Goal: Information Seeking & Learning: Learn about a topic

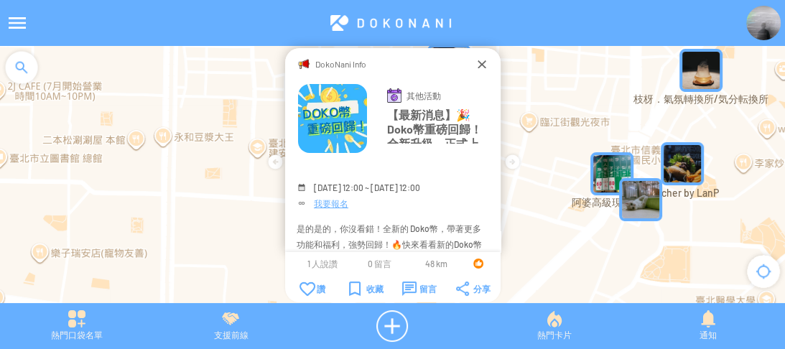
click at [742, 38] on div at bounding box center [389, 23] width 711 height 34
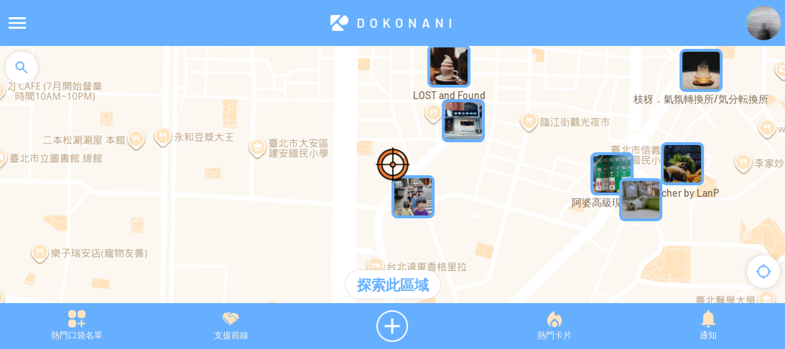
click at [764, 22] on img at bounding box center [763, 23] width 34 height 34
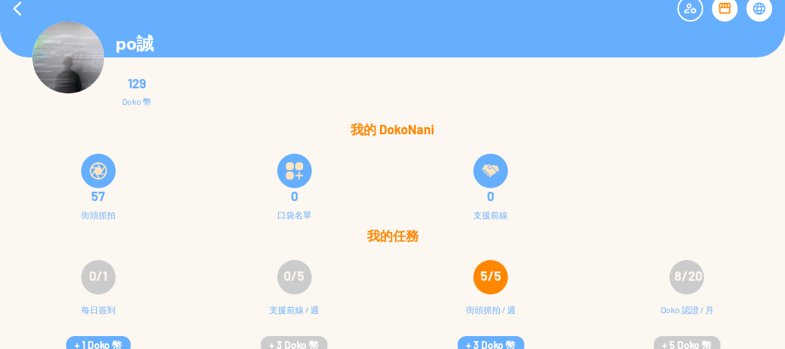
scroll to position [29, 0]
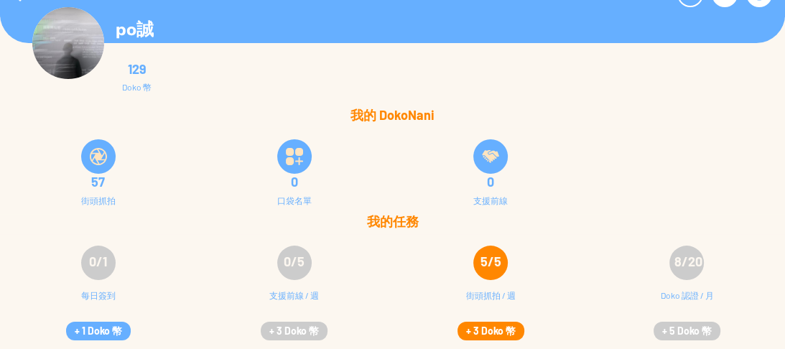
click at [507, 335] on button "+ 3 Doko 幣" at bounding box center [490, 331] width 67 height 19
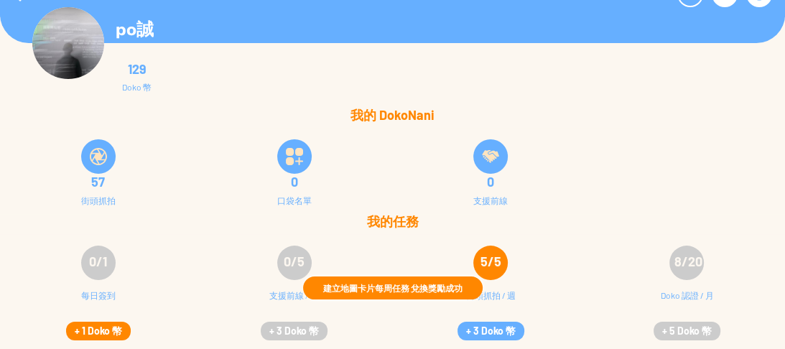
click at [90, 331] on button "+ 1 Doko 幣" at bounding box center [98, 331] width 65 height 19
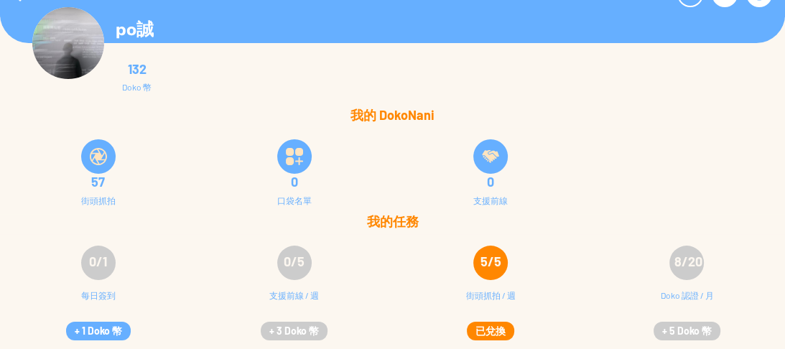
scroll to position [0, 0]
click at [101, 328] on button "+ 1 Doko 幣" at bounding box center [98, 331] width 65 height 19
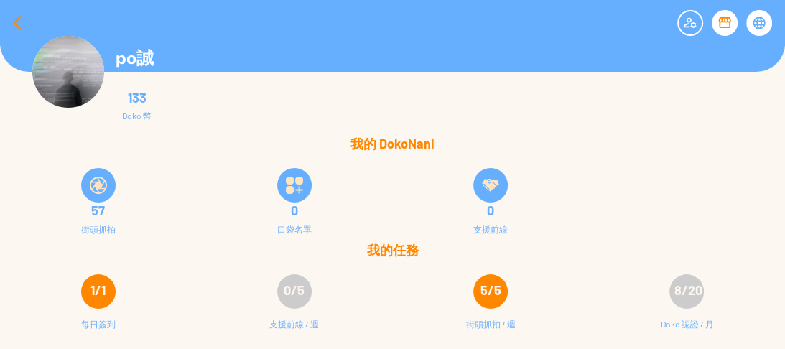
click at [15, 17] on div at bounding box center [17, 23] width 34 height 34
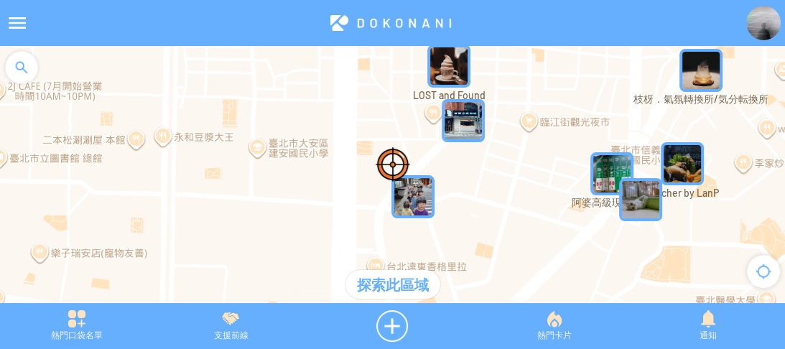
click at [21, 54] on div at bounding box center [21, 67] width 43 height 43
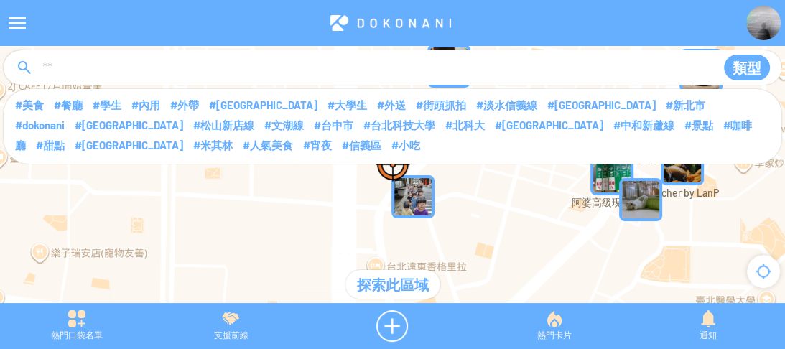
click at [43, 56] on input at bounding box center [372, 68] width 663 height 27
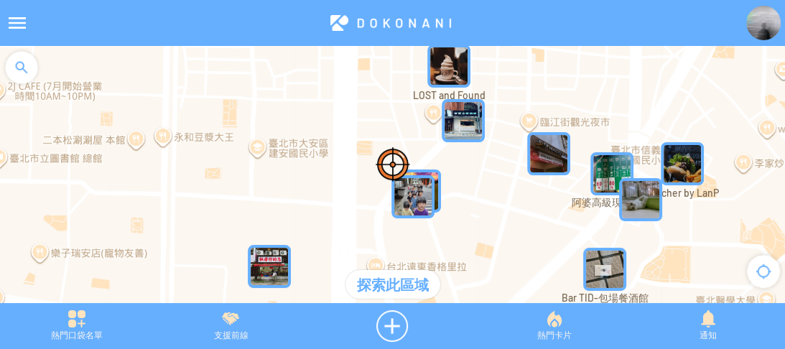
click at [19, 65] on div at bounding box center [21, 67] width 43 height 43
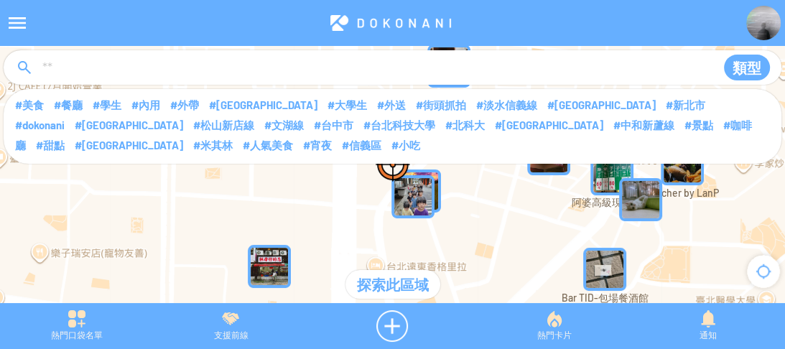
click at [85, 65] on input at bounding box center [372, 68] width 663 height 27
type input "****"
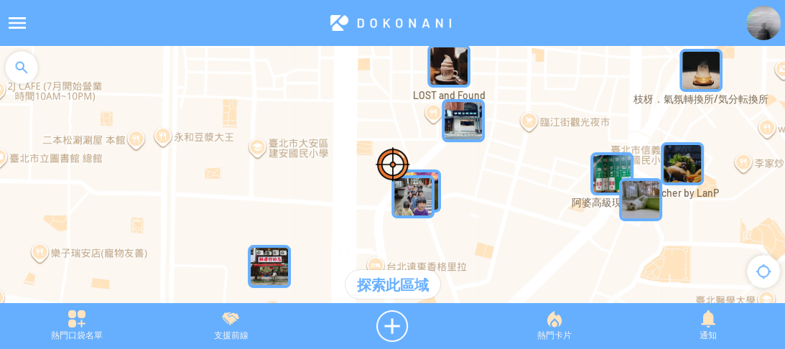
click at [26, 75] on div at bounding box center [21, 67] width 43 height 43
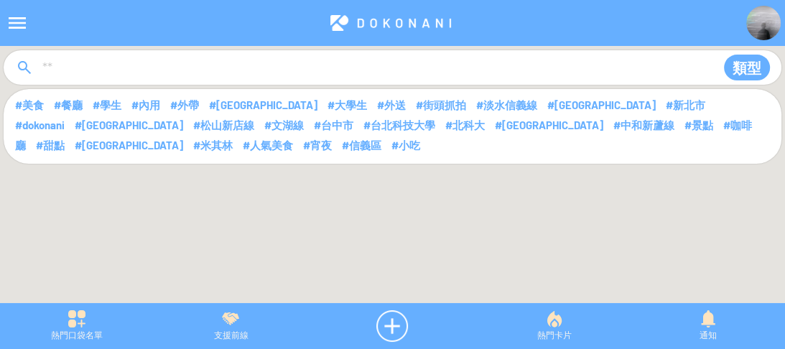
click at [74, 60] on input at bounding box center [372, 68] width 663 height 27
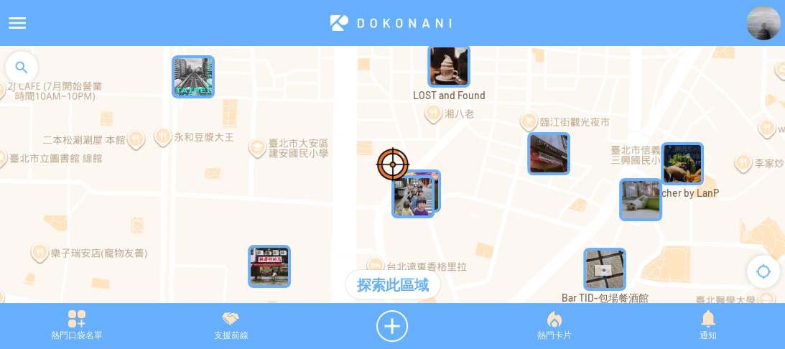
click at [29, 76] on div at bounding box center [21, 67] width 43 height 43
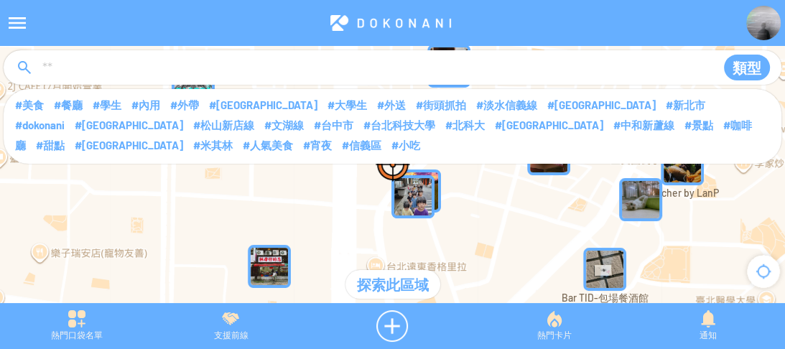
click at [77, 77] on input at bounding box center [372, 68] width 663 height 27
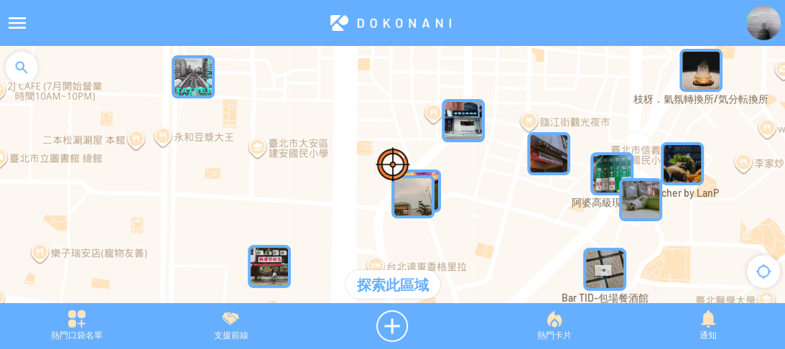
click at [29, 71] on div at bounding box center [21, 67] width 43 height 43
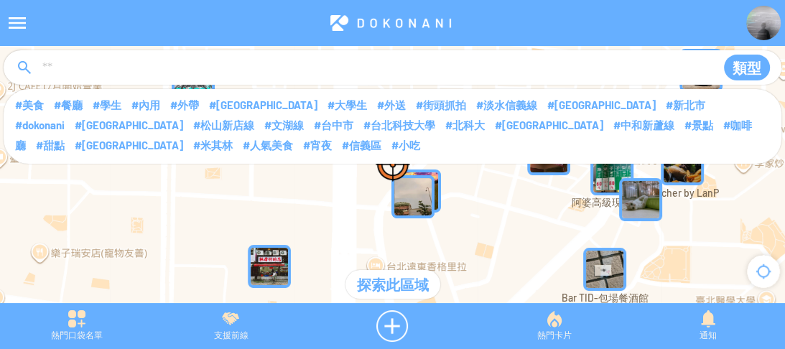
click at [84, 70] on input at bounding box center [372, 68] width 663 height 27
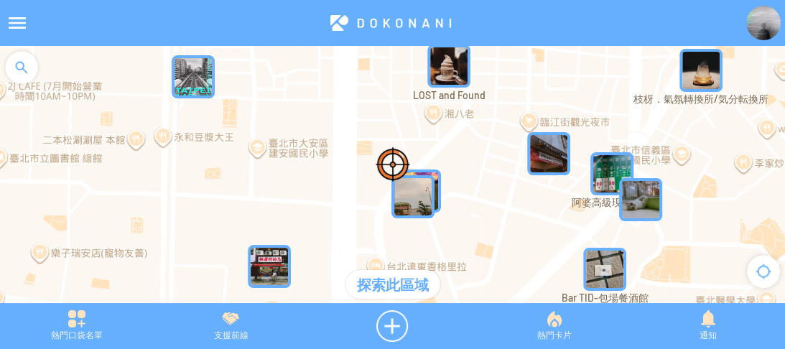
click at [34, 74] on div at bounding box center [21, 67] width 43 height 43
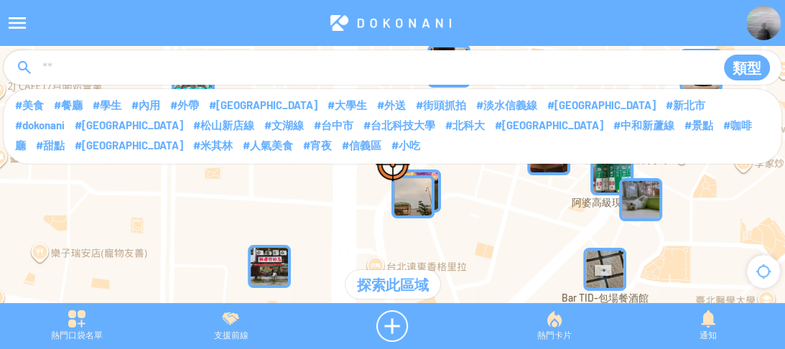
click at [69, 74] on input at bounding box center [372, 68] width 663 height 27
type input "****"
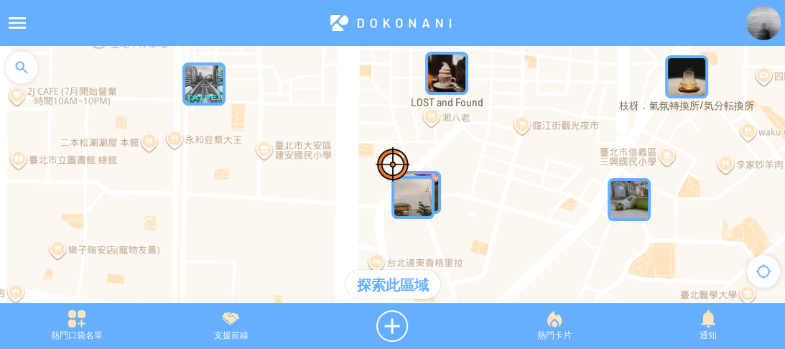
click at [16, 65] on div at bounding box center [21, 67] width 43 height 43
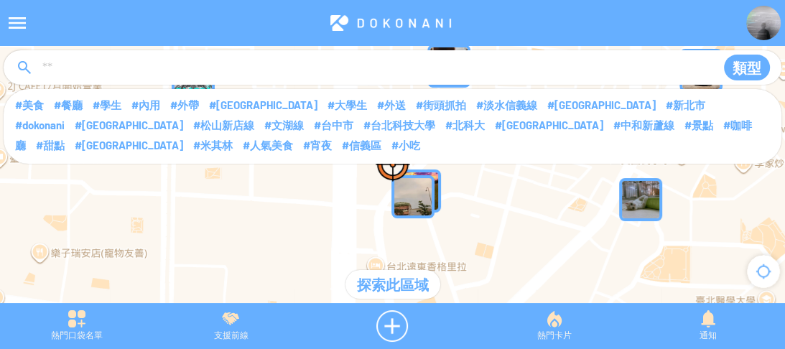
click at [71, 72] on input at bounding box center [372, 68] width 663 height 27
type input "****"
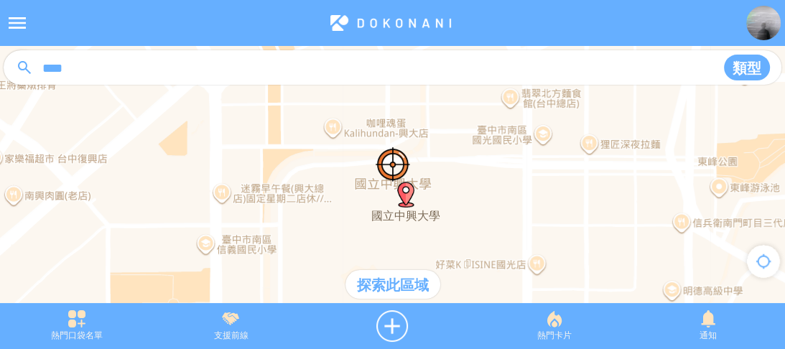
click at [386, 291] on div "探索此區域" at bounding box center [392, 284] width 95 height 29
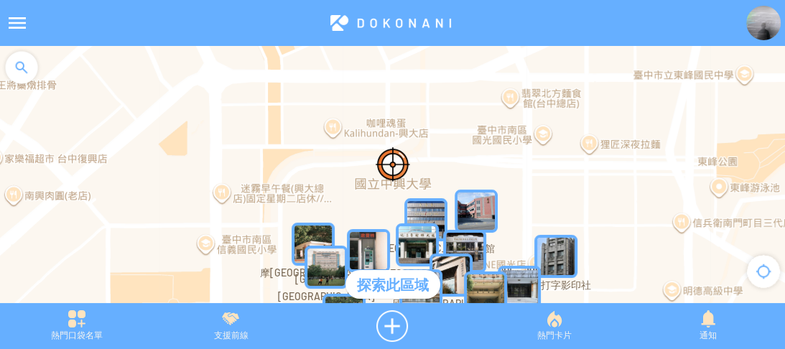
click at [552, 260] on img "fw7ydhQDynJMapIcon" at bounding box center [555, 256] width 43 height 43
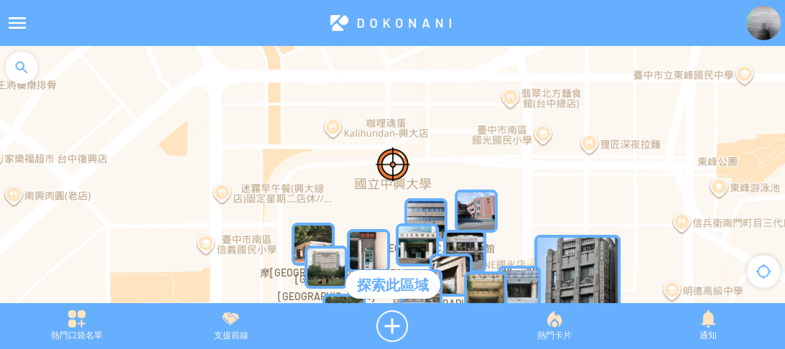
click at [559, 257] on img "fw7ydhQDynJMapIcon" at bounding box center [577, 278] width 86 height 86
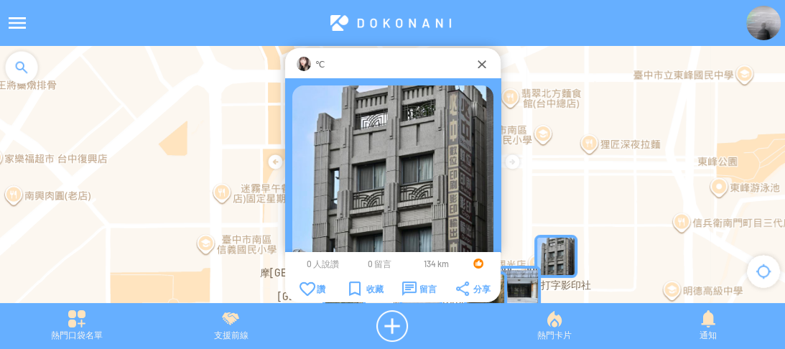
click at [311, 64] on div "℃" at bounding box center [393, 64] width 164 height 14
click at [307, 66] on img at bounding box center [303, 64] width 14 height 14
